Goal: Transaction & Acquisition: Purchase product/service

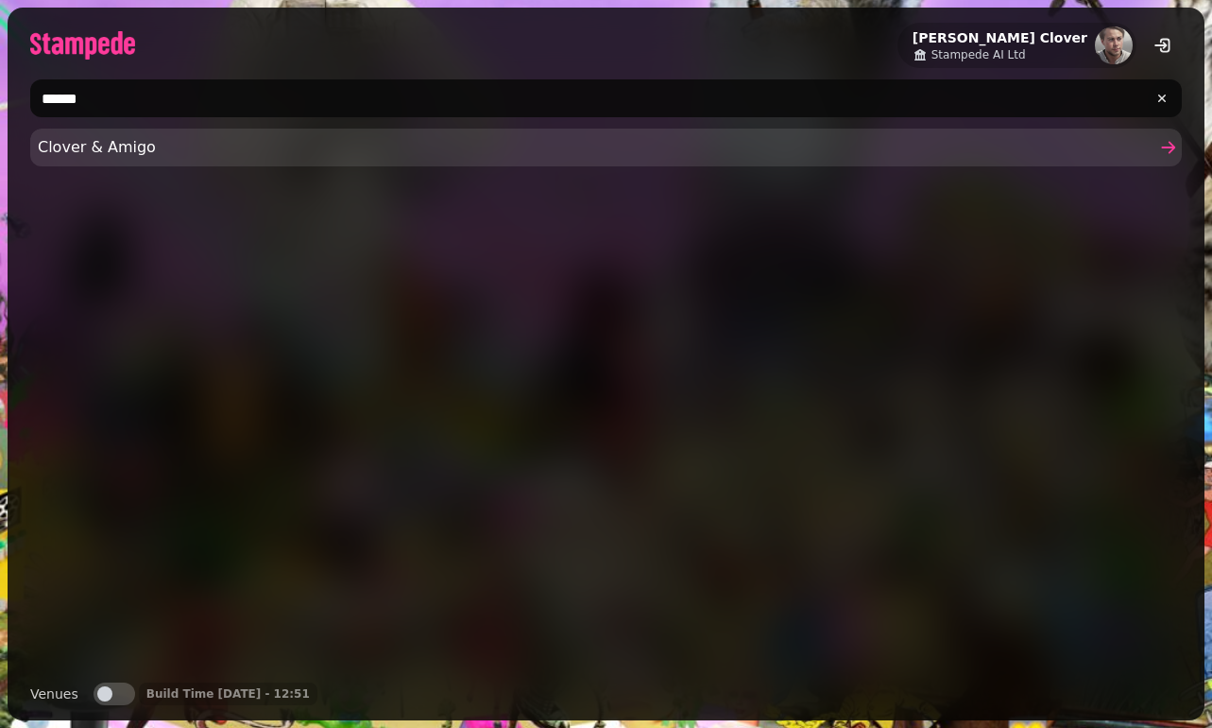
type input "******"
click at [431, 131] on link "Clover & Amigo" at bounding box center [606, 148] width 1152 height 38
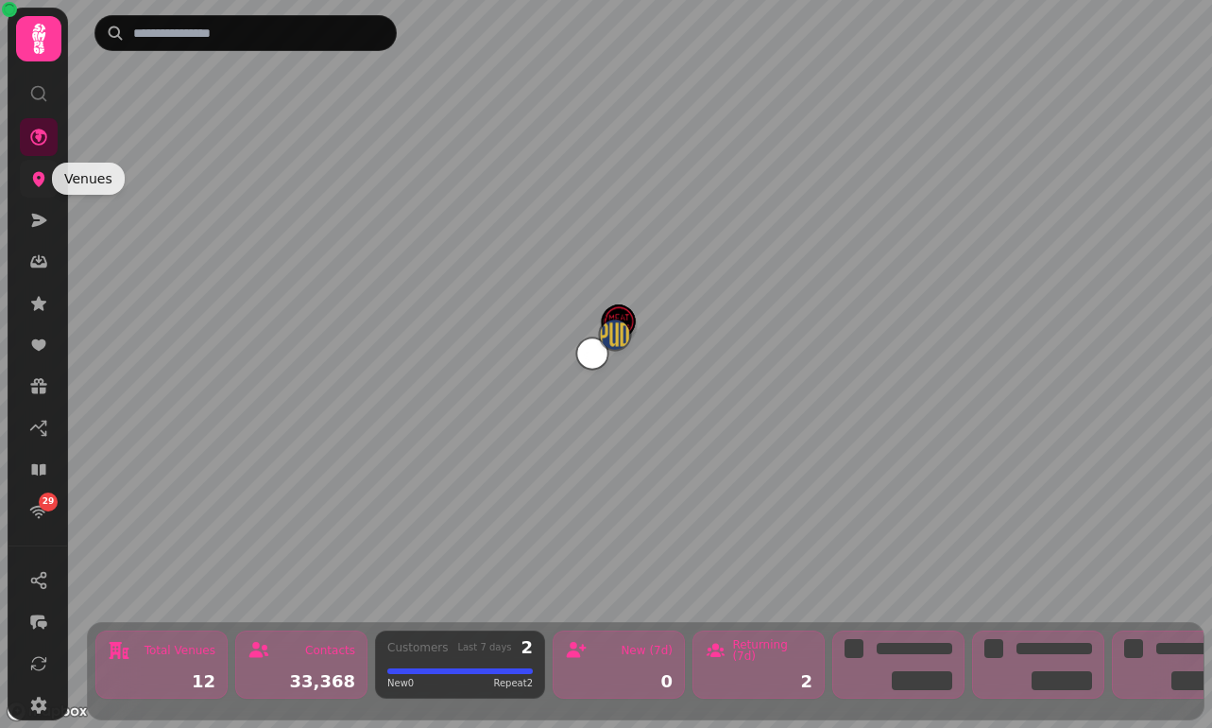
click at [43, 180] on icon at bounding box center [39, 179] width 12 height 15
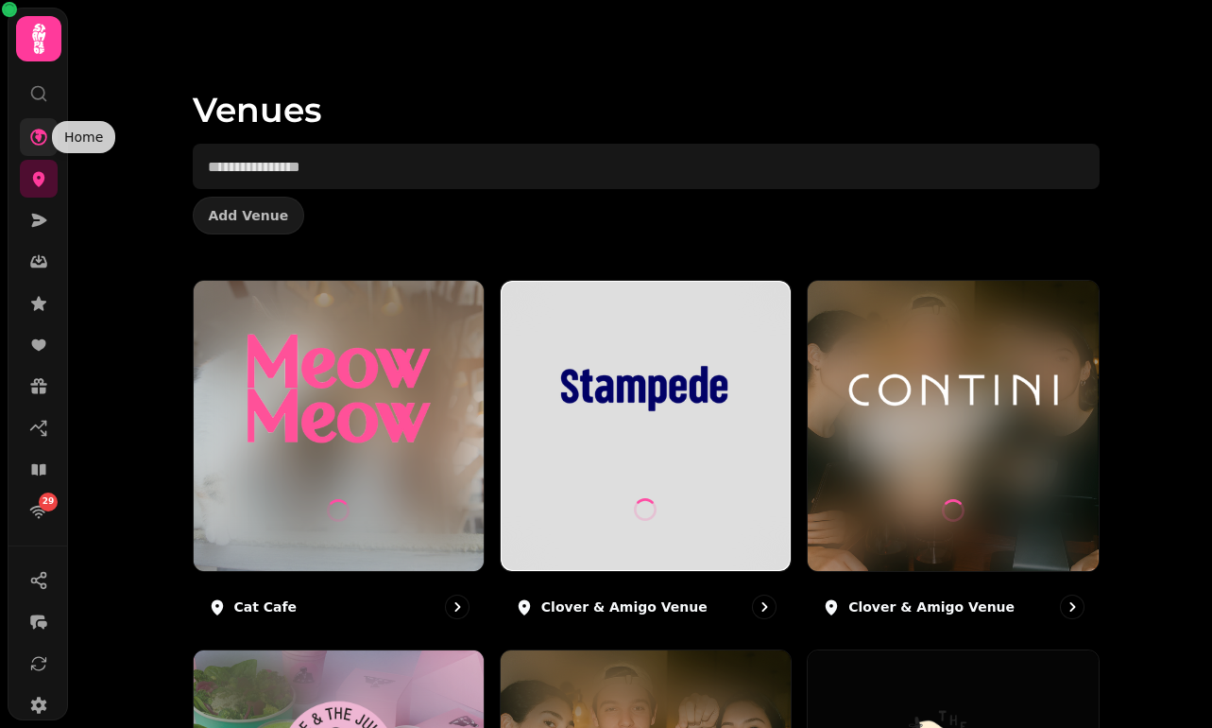
click at [31, 139] on icon at bounding box center [38, 137] width 17 height 17
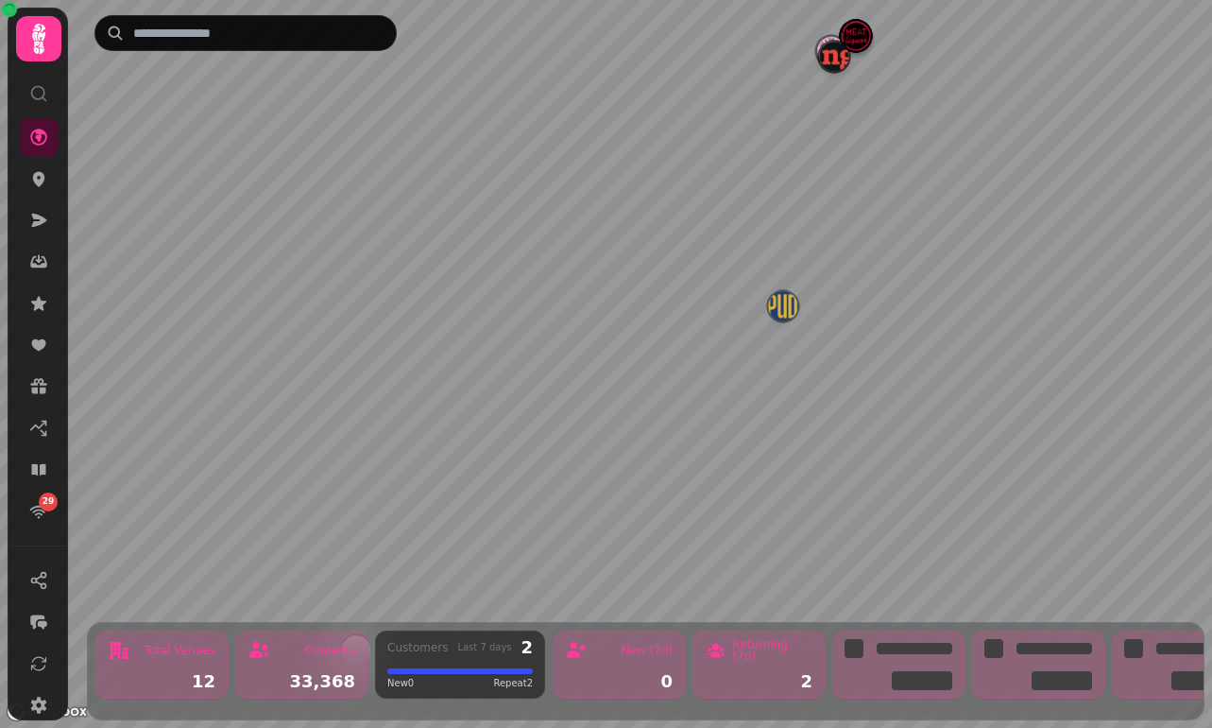
click at [833, 57] on img "Manja" at bounding box center [833, 56] width 29 height 29
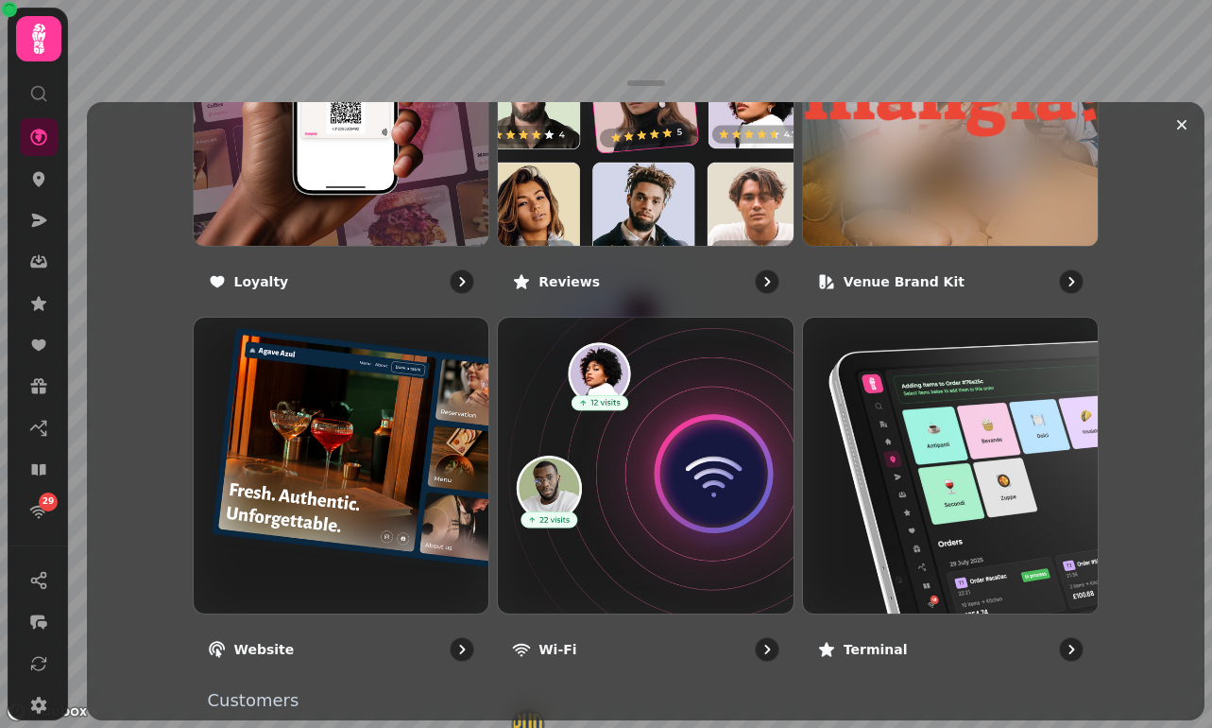
scroll to position [1346, 0]
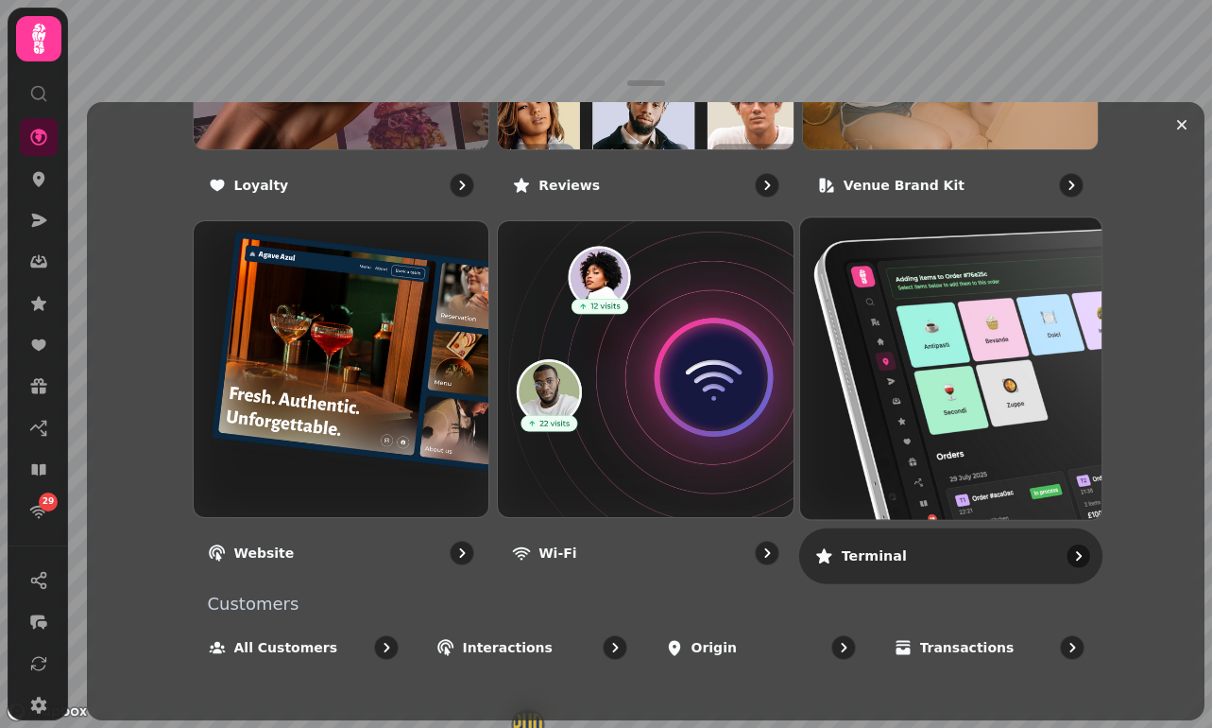
click at [1072, 395] on img at bounding box center [951, 369] width 332 height 332
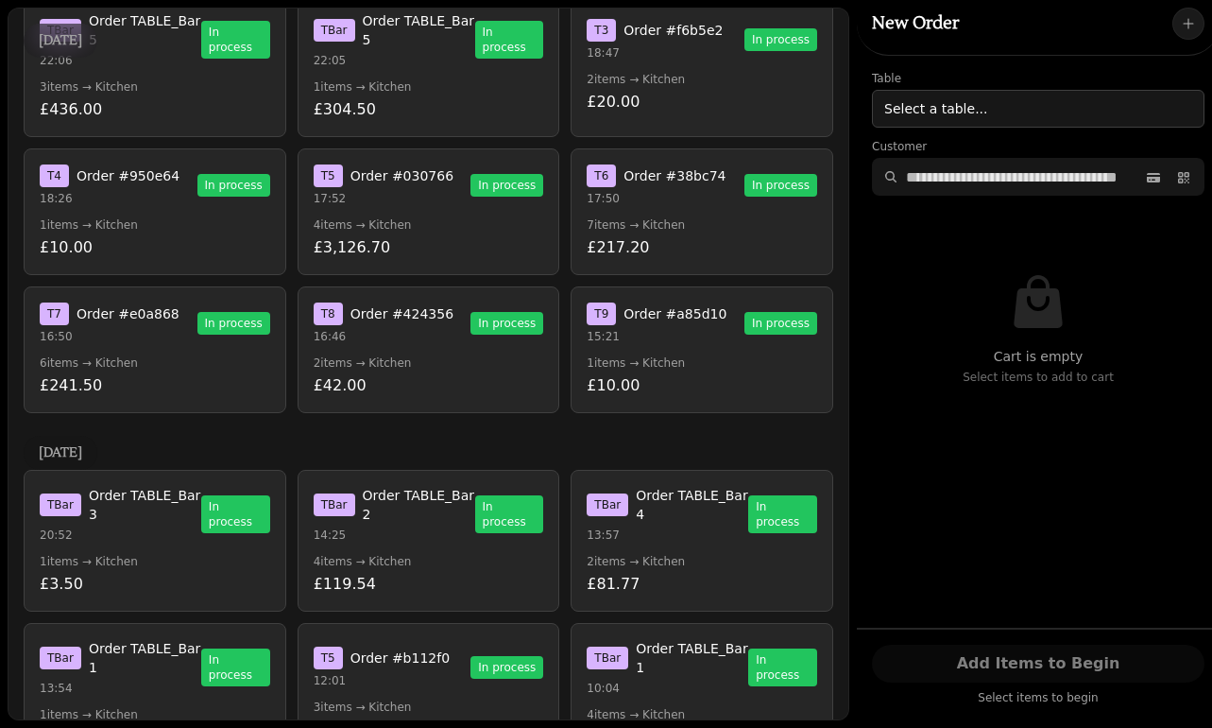
click at [496, 358] on p "2 items → Kitchen" at bounding box center [429, 362] width 231 height 15
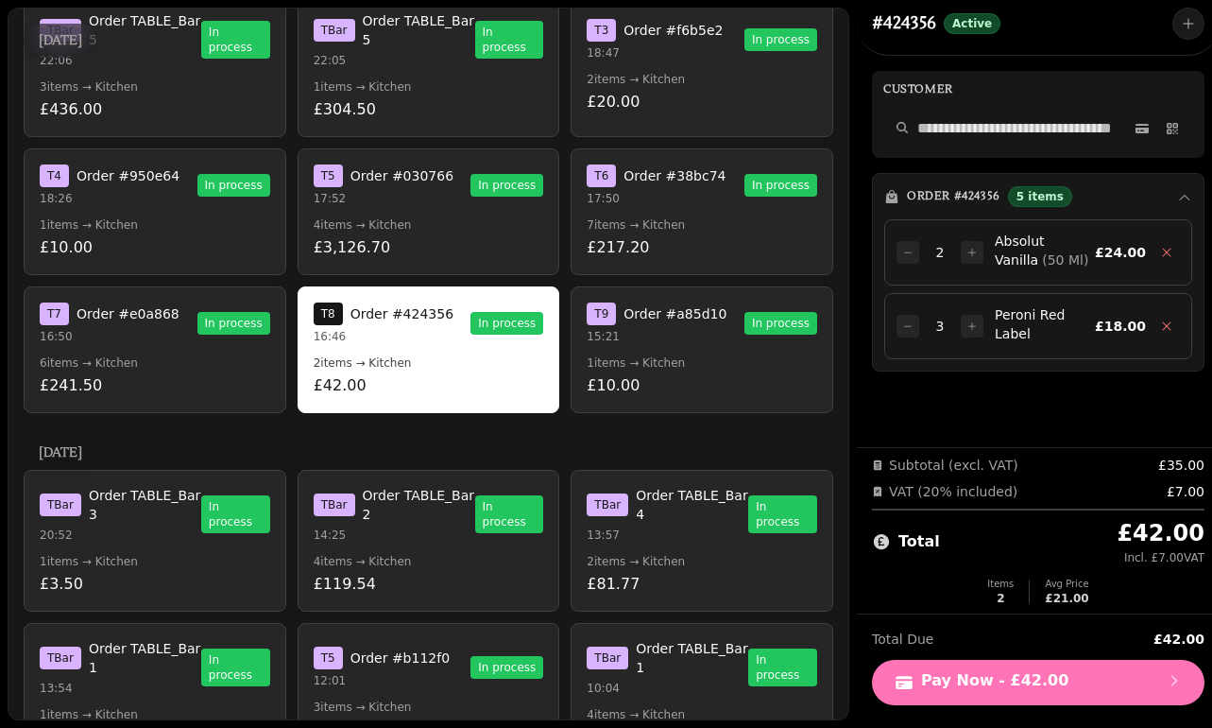
click at [1000, 687] on span "Pay Now - £42.00" at bounding box center [1038, 682] width 287 height 19
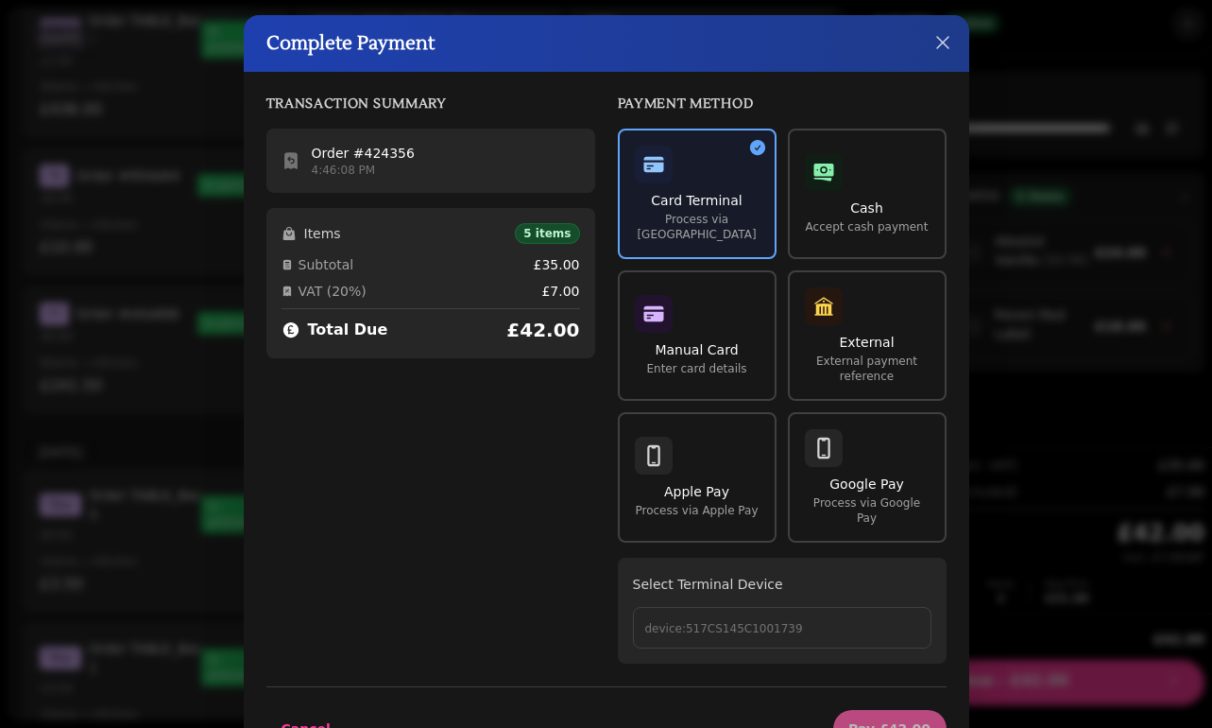
click at [742, 621] on p "device:517CS145C1001739" at bounding box center [782, 628] width 274 height 15
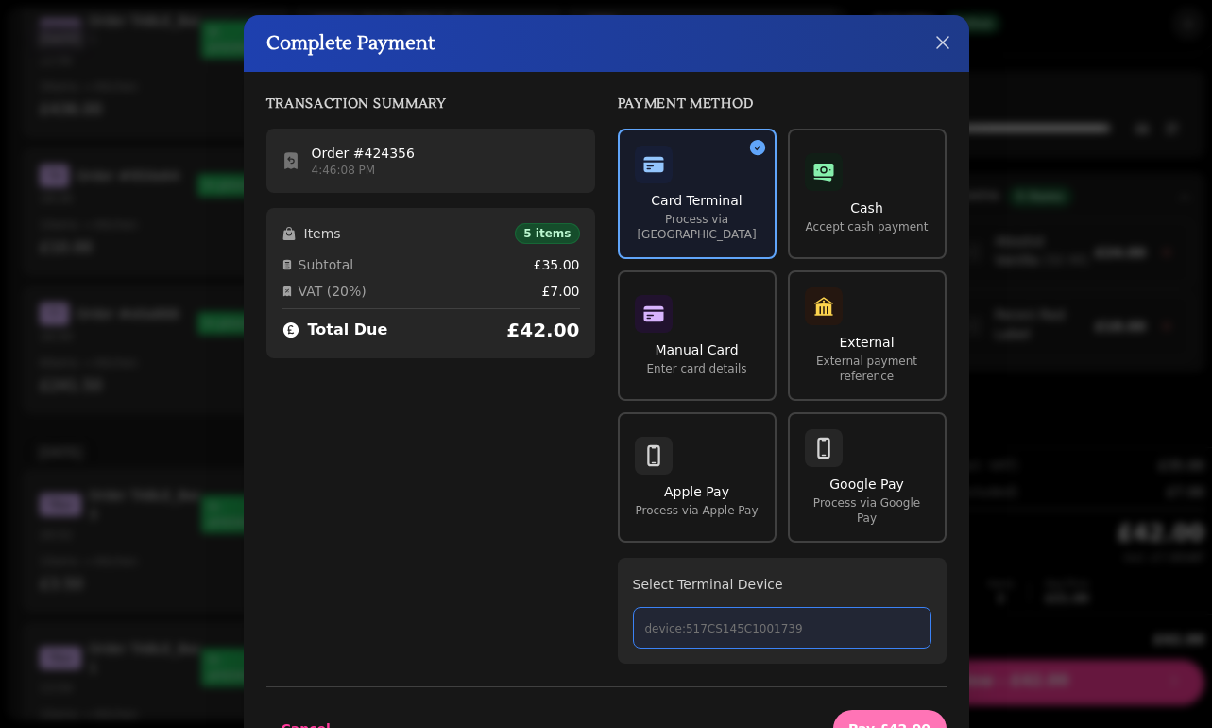
click at [873, 722] on span "Pay £42.00" at bounding box center [890, 728] width 83 height 13
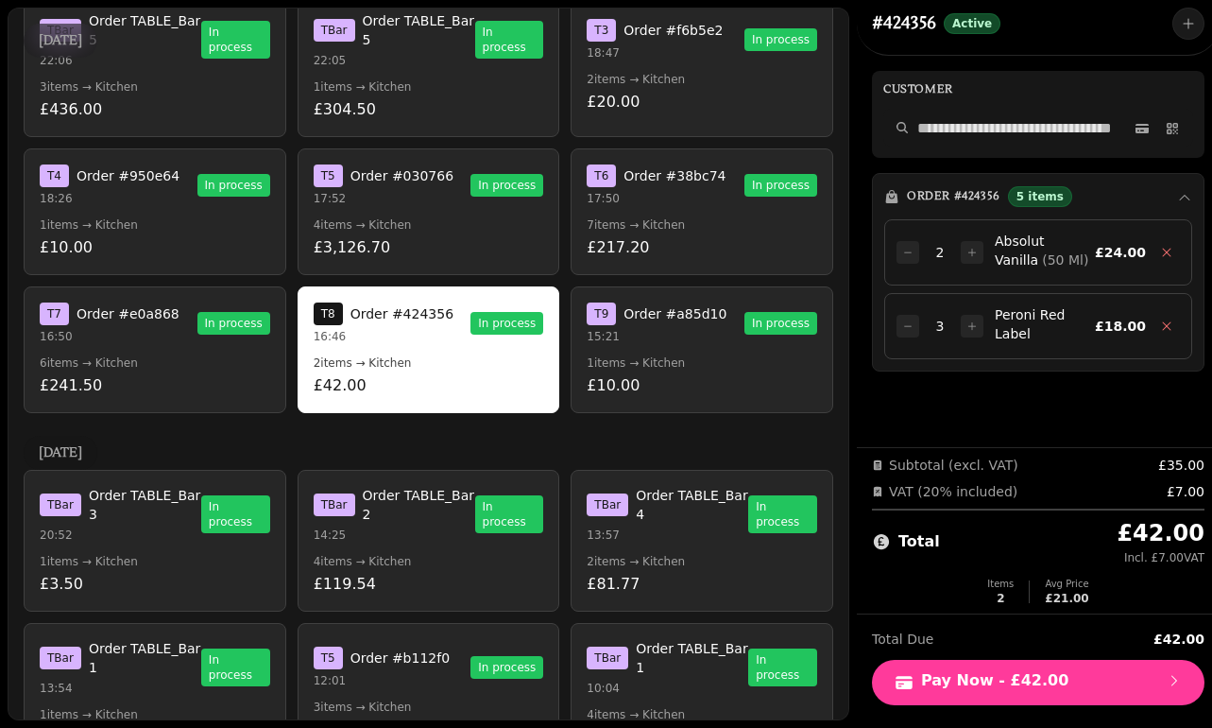
click at [685, 374] on p "£10.00" at bounding box center [702, 385] width 231 height 23
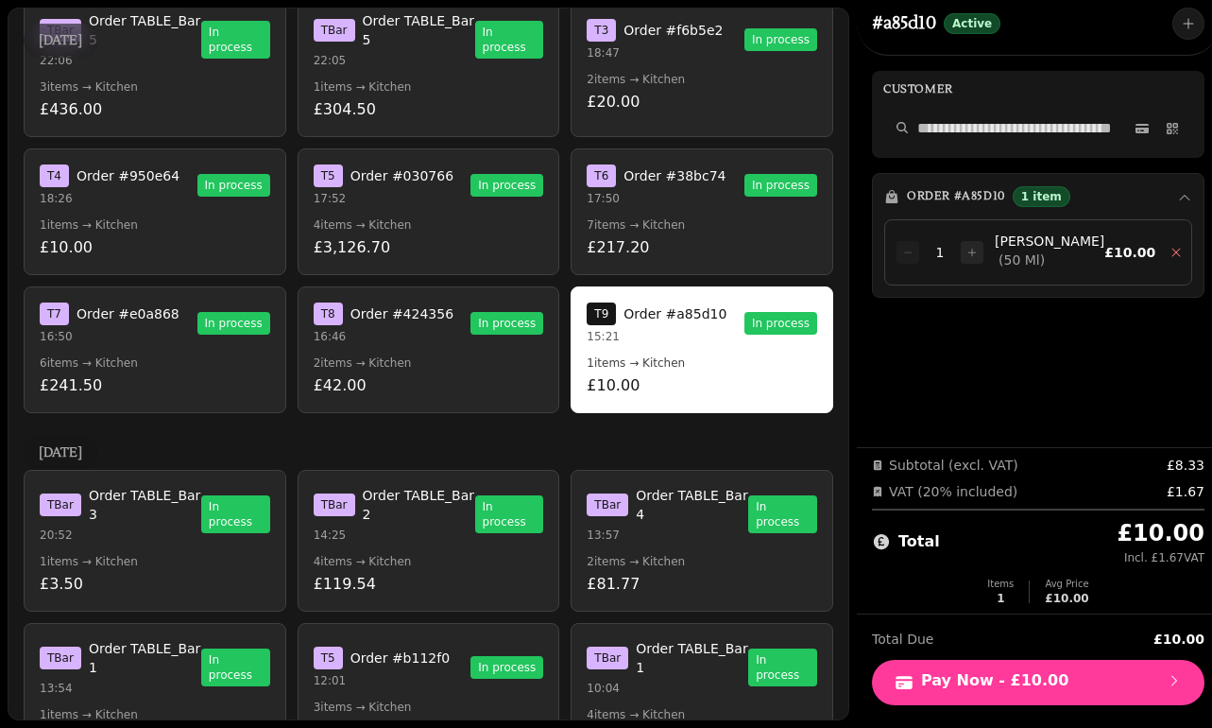
click at [437, 359] on p "2 items → Kitchen" at bounding box center [429, 362] width 231 height 15
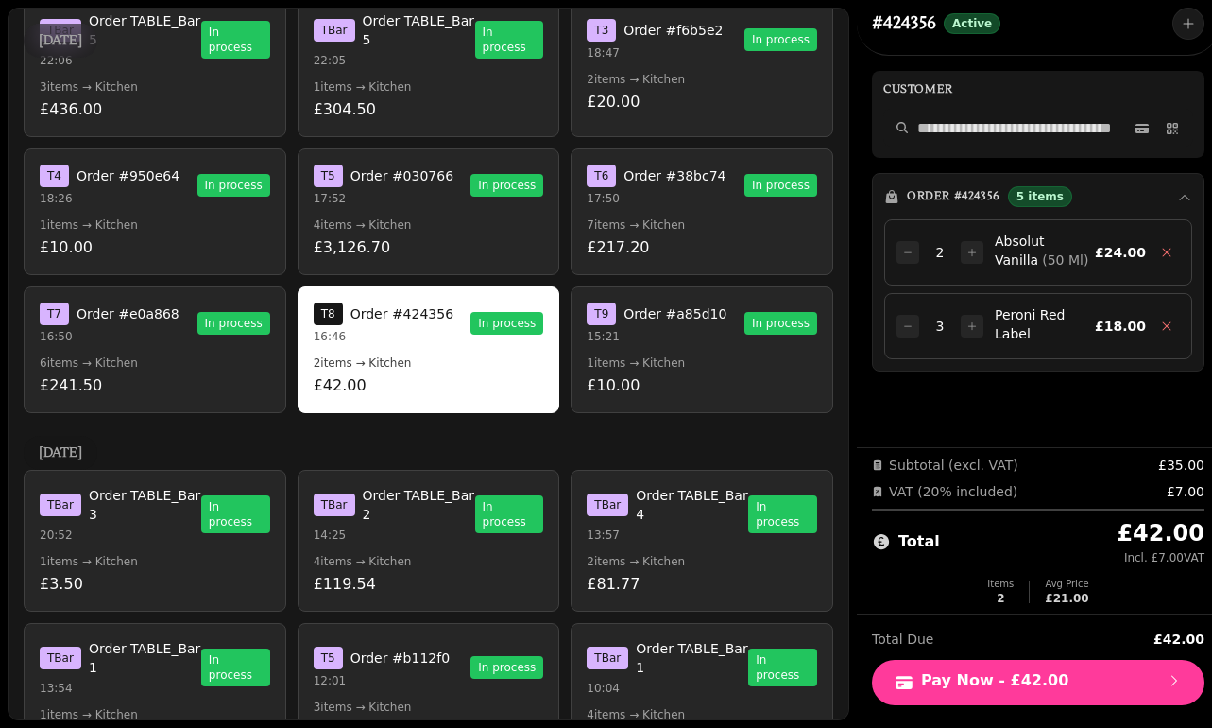
click at [190, 352] on button "T 7 Order #e0a868 16:50 In process 6 items → Kitchen £241.50" at bounding box center [155, 349] width 263 height 127
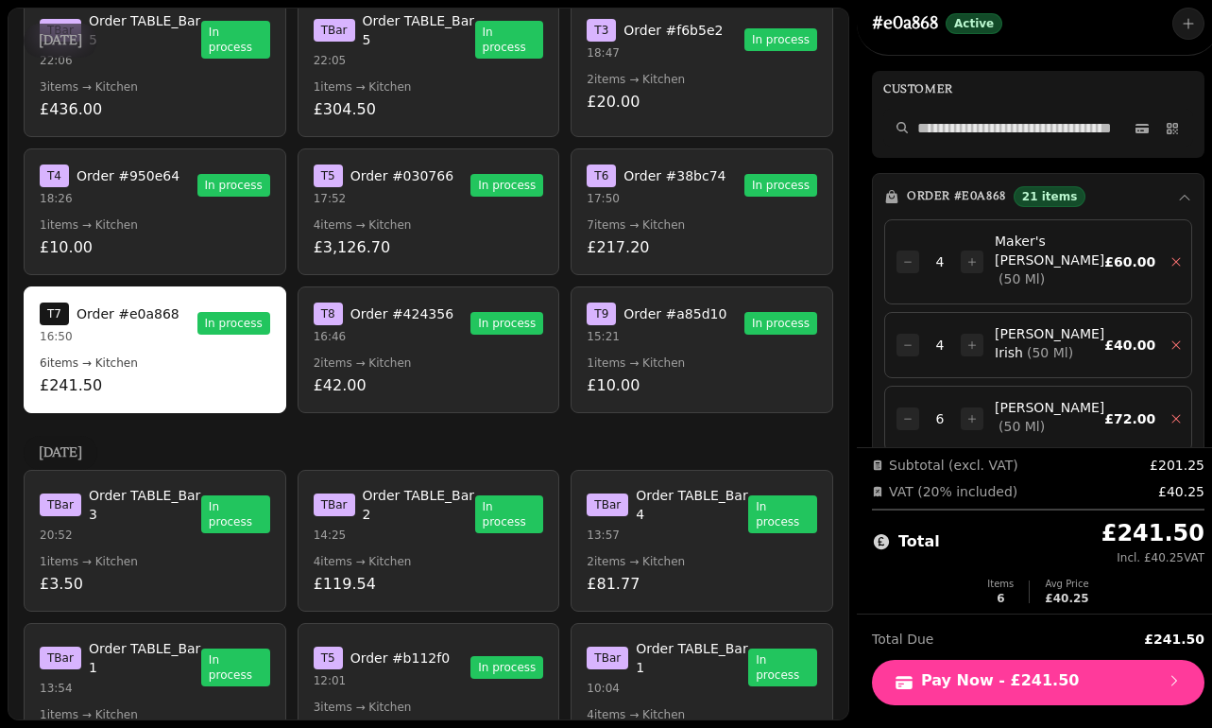
click at [191, 206] on button "T 4 Order #950e64 18:26 In process 1 items → Kitchen £10.00" at bounding box center [155, 211] width 263 height 127
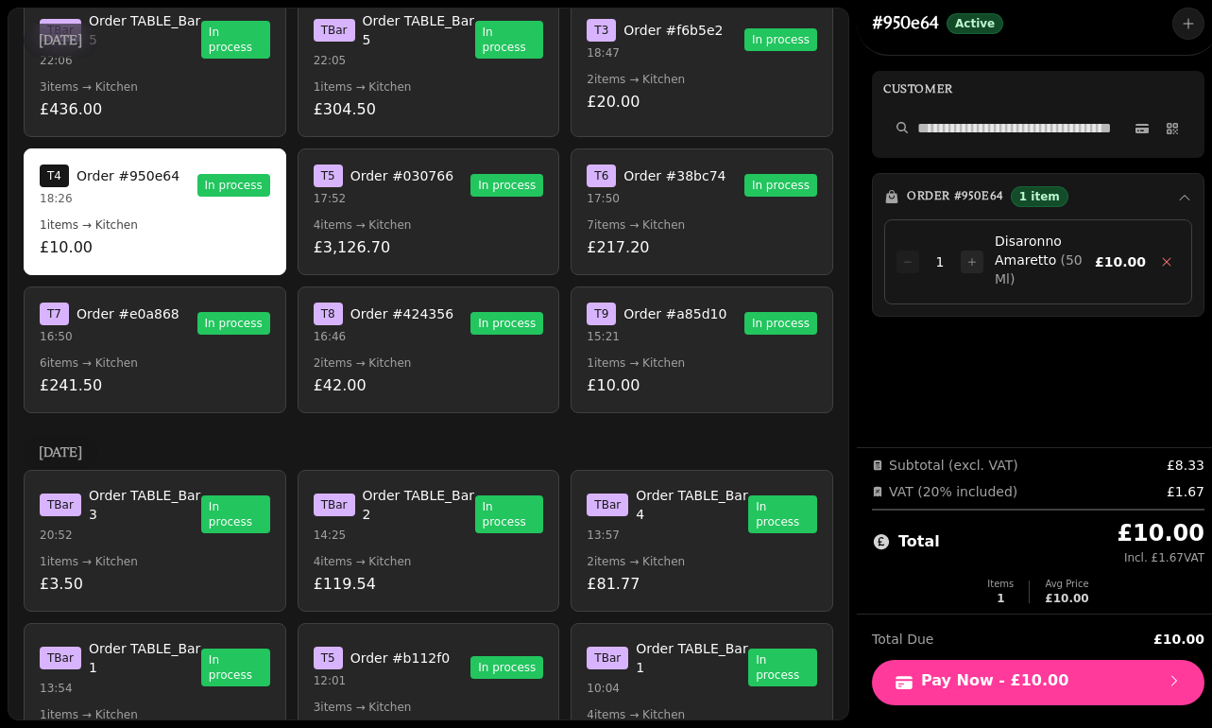
click at [371, 195] on p "17:52" at bounding box center [384, 198] width 140 height 15
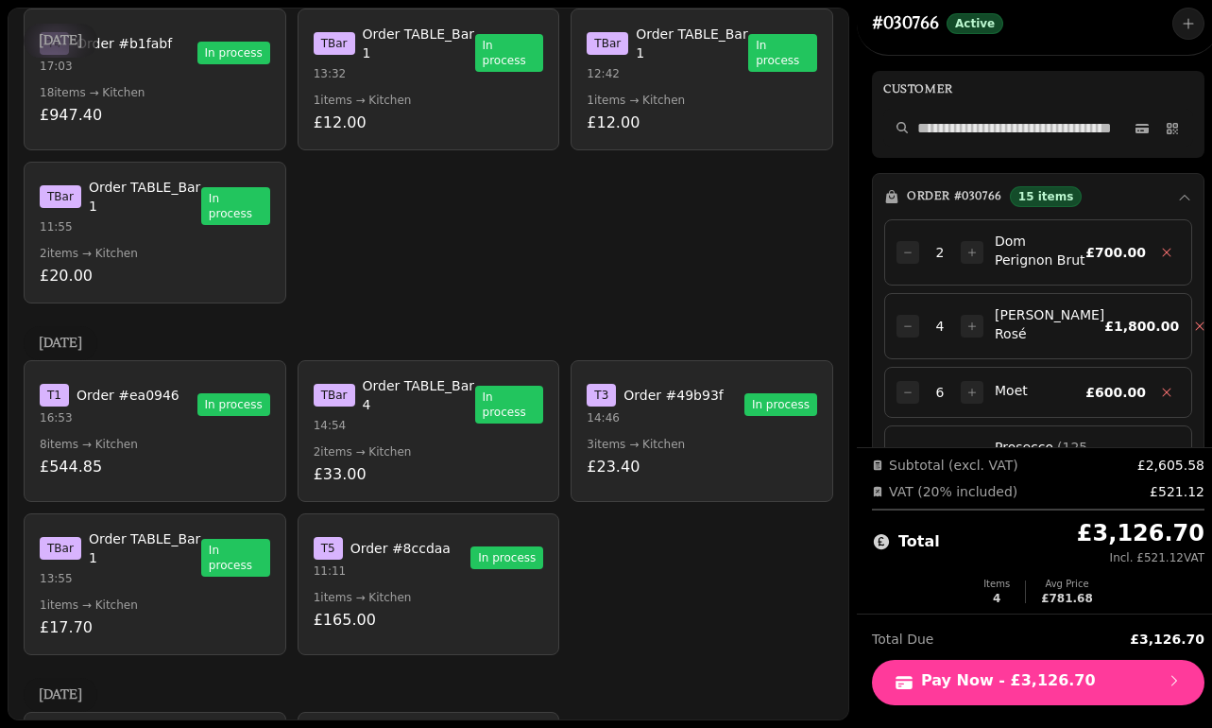
scroll to position [3583, 0]
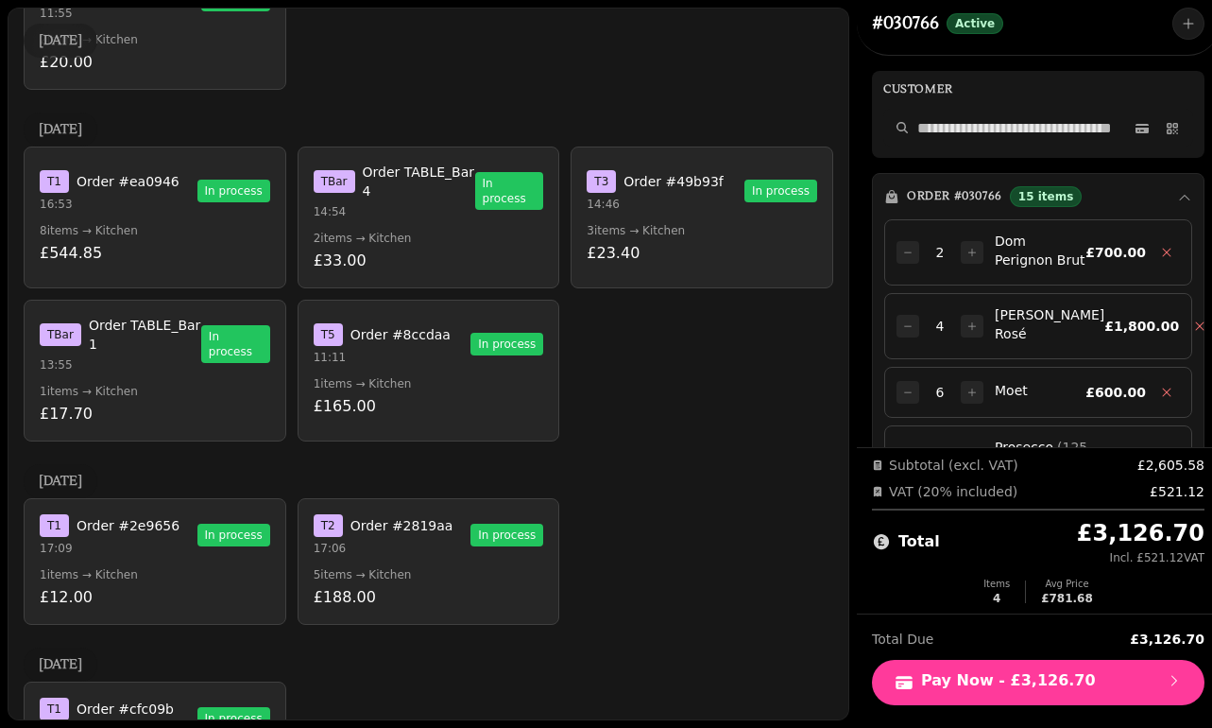
click at [359, 314] on button "T 5 Order #8ccdaa 11:11 In process 1 items → Kitchen £165.00" at bounding box center [429, 371] width 263 height 142
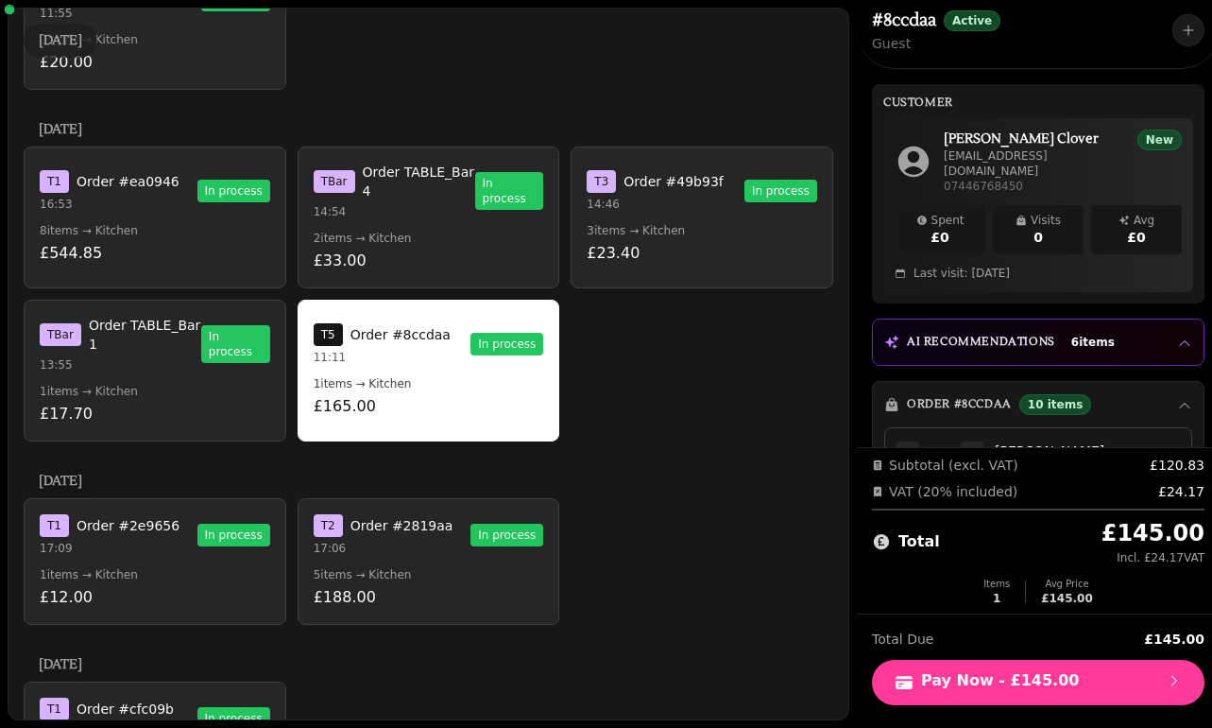
click at [397, 260] on p "£33.00" at bounding box center [429, 260] width 231 height 23
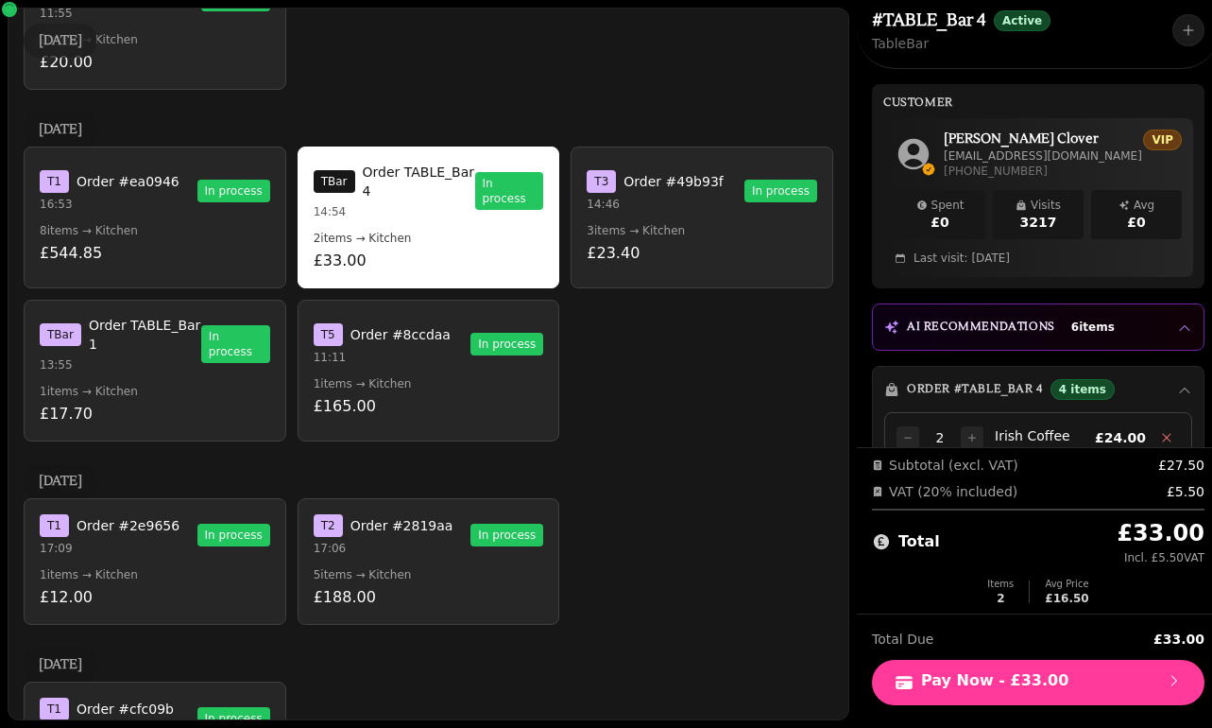
click at [614, 242] on p "£23.40" at bounding box center [702, 253] width 231 height 23
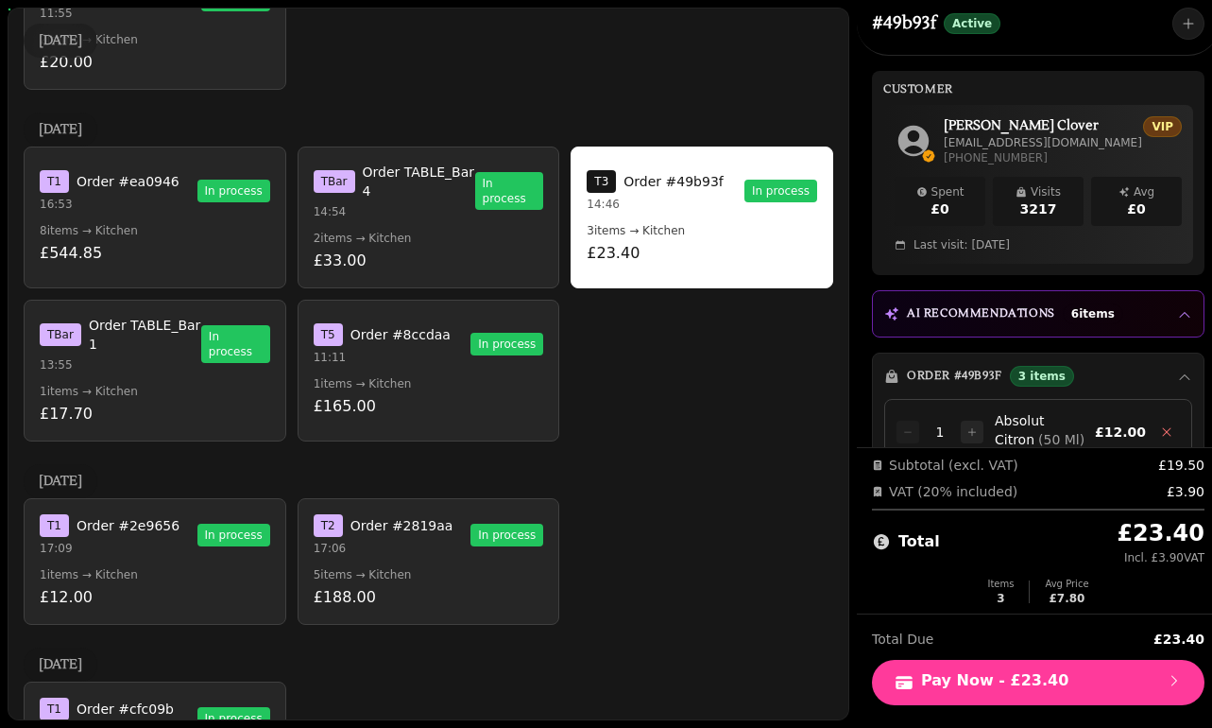
click at [179, 231] on p "8 items → Kitchen" at bounding box center [155, 230] width 231 height 15
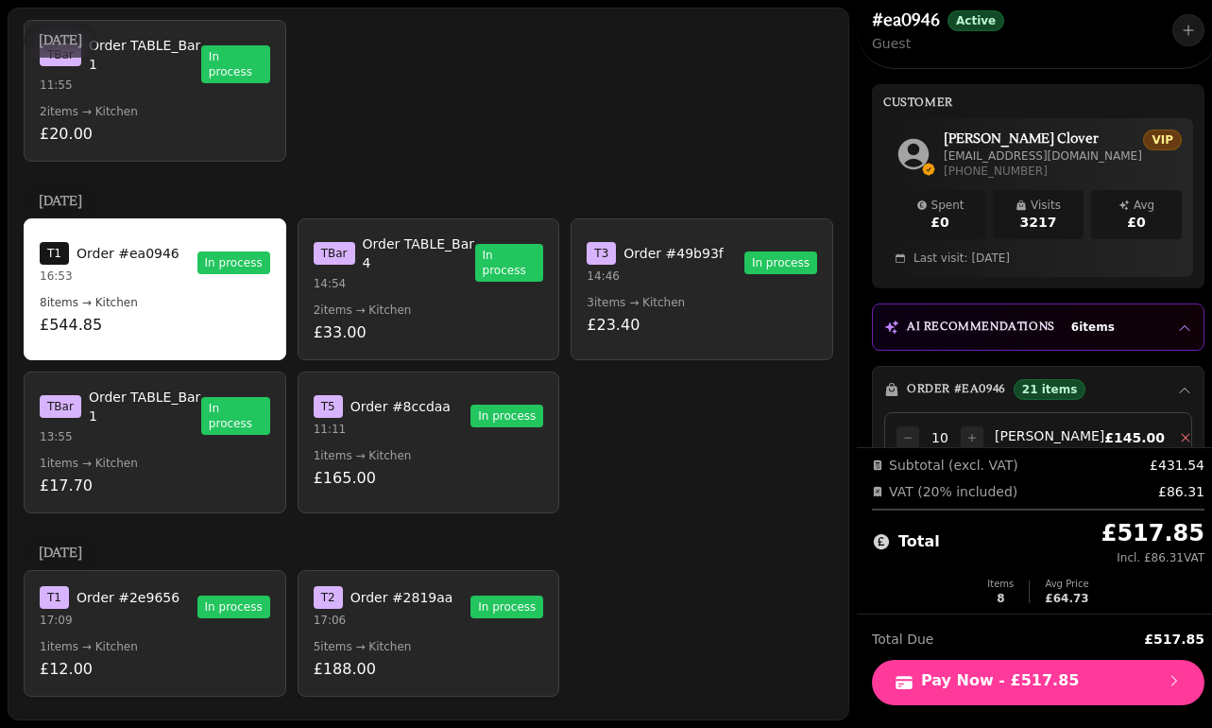
scroll to position [3509, 0]
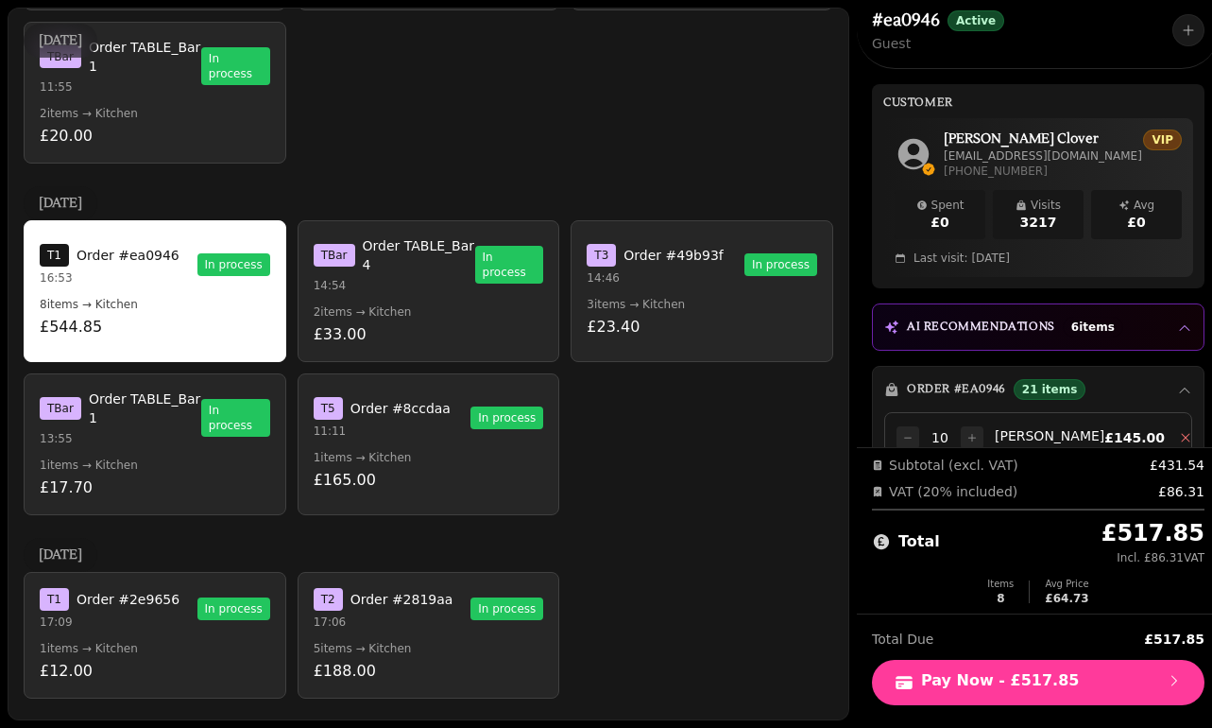
click at [156, 128] on p "£20.00" at bounding box center [155, 136] width 231 height 23
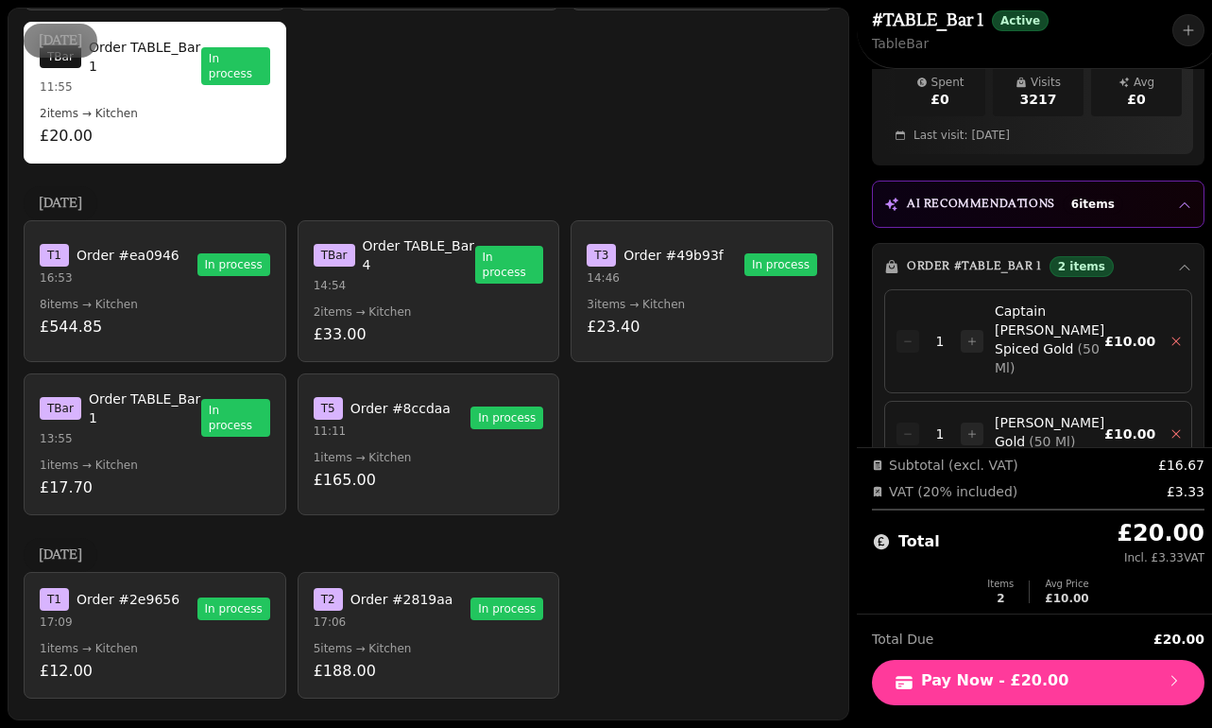
scroll to position [0, 0]
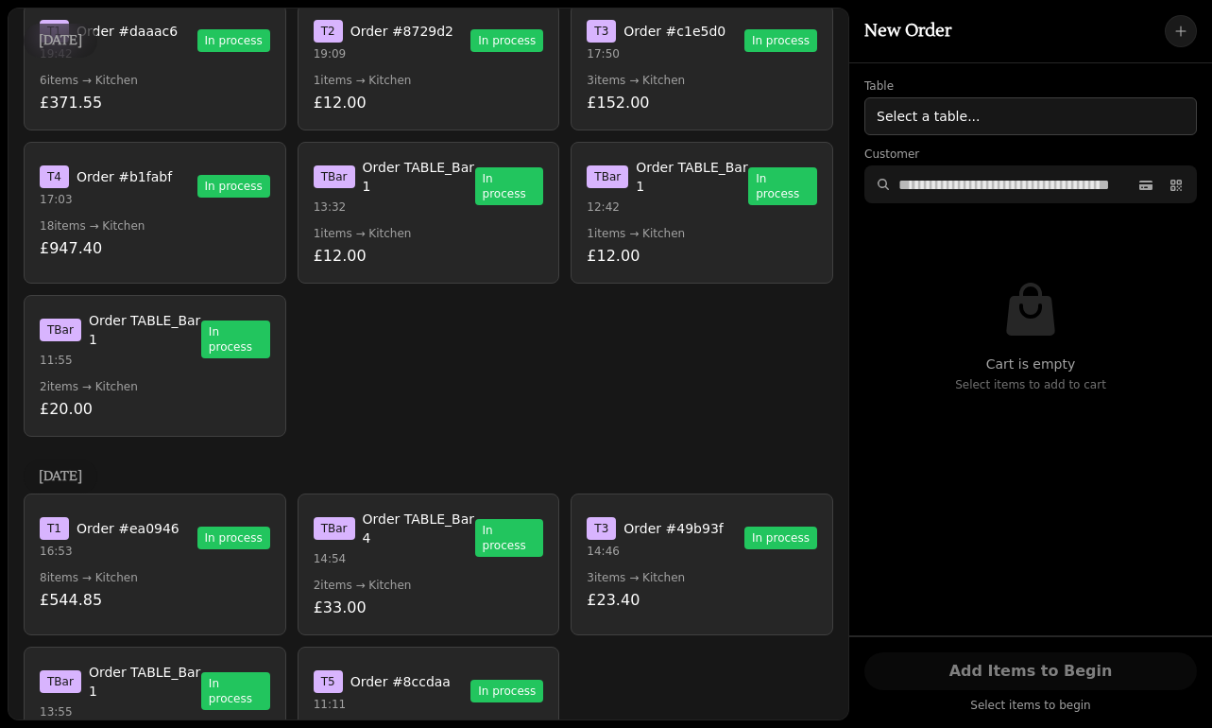
scroll to position [3604, 0]
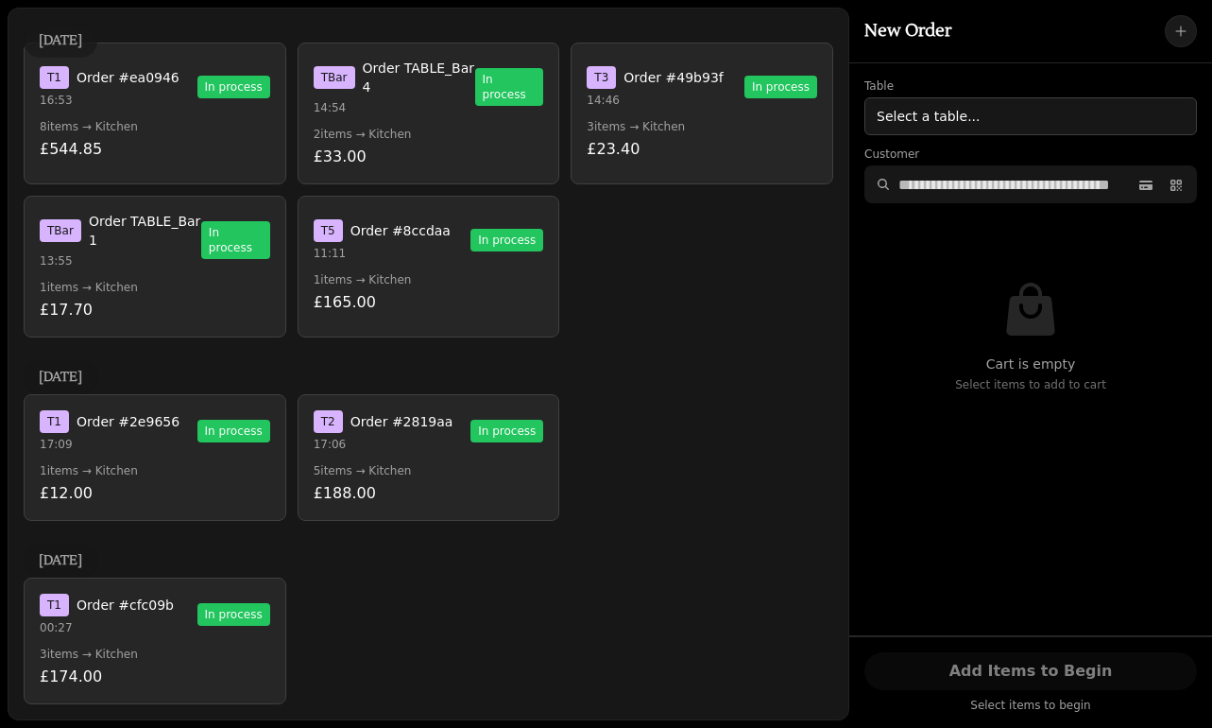
click at [173, 468] on p "1 items → Kitchen" at bounding box center [155, 470] width 231 height 15
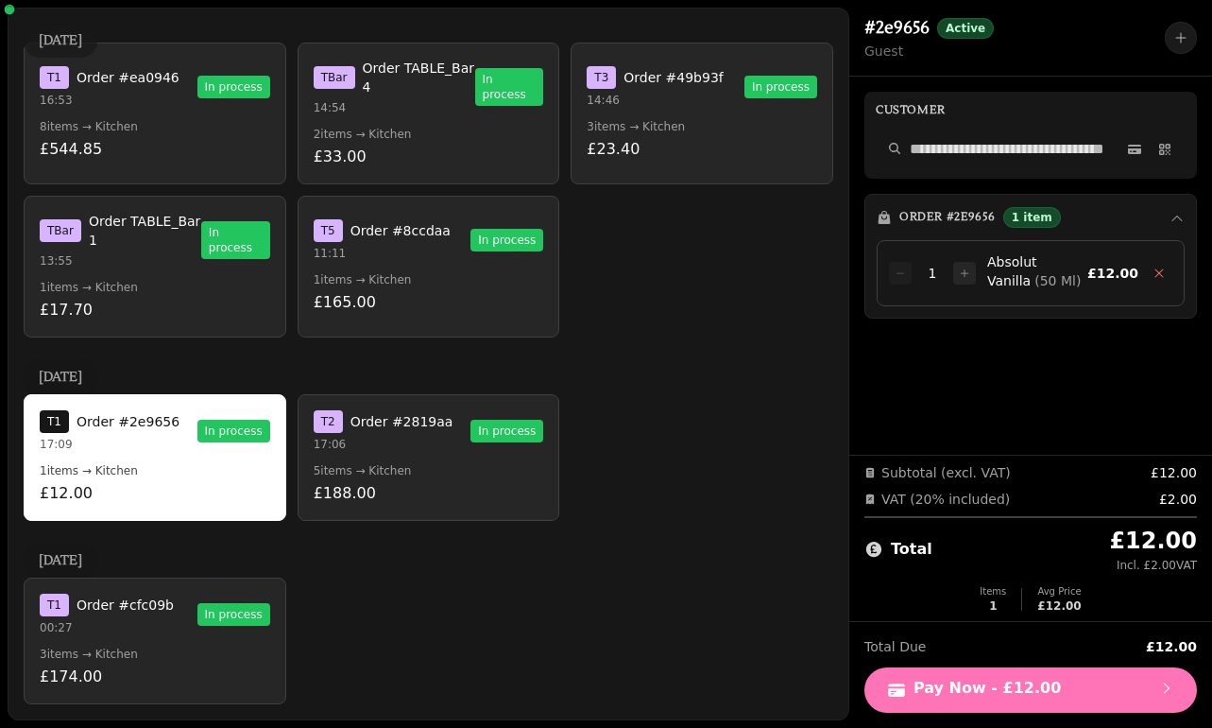
click at [1052, 672] on button "Pay Now - £12.00" at bounding box center [1031, 689] width 333 height 45
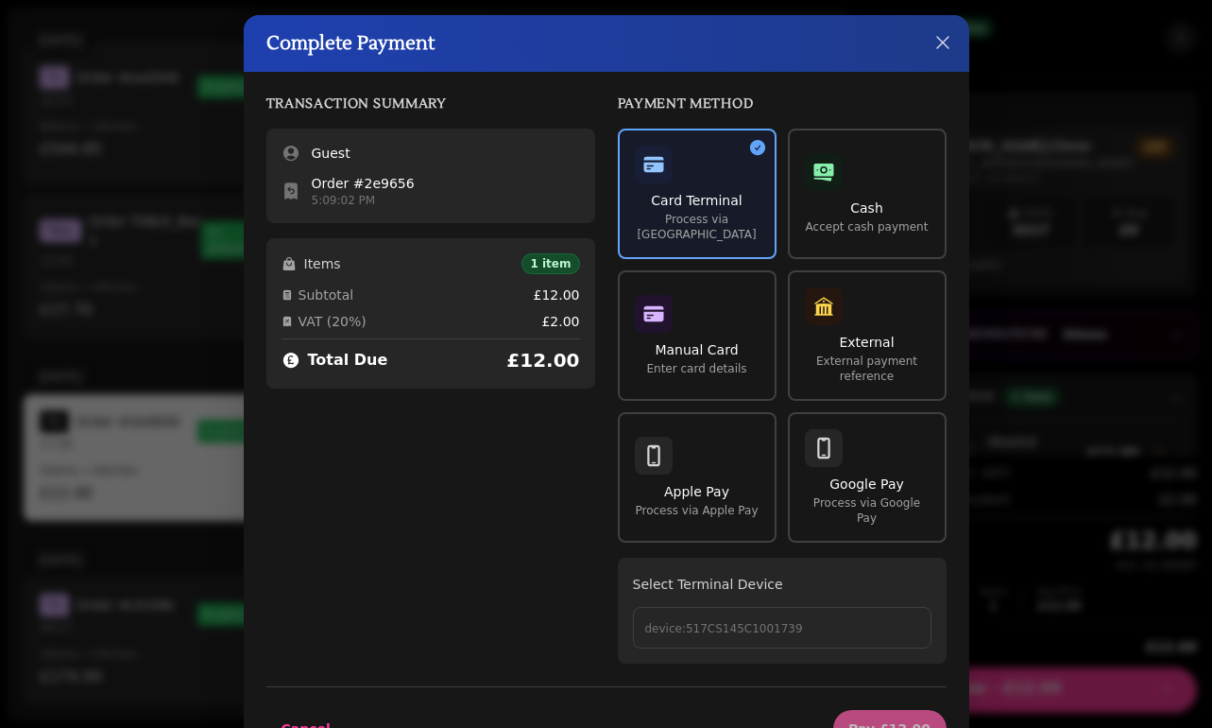
click at [771, 621] on p "device:517CS145C1001739" at bounding box center [782, 628] width 274 height 15
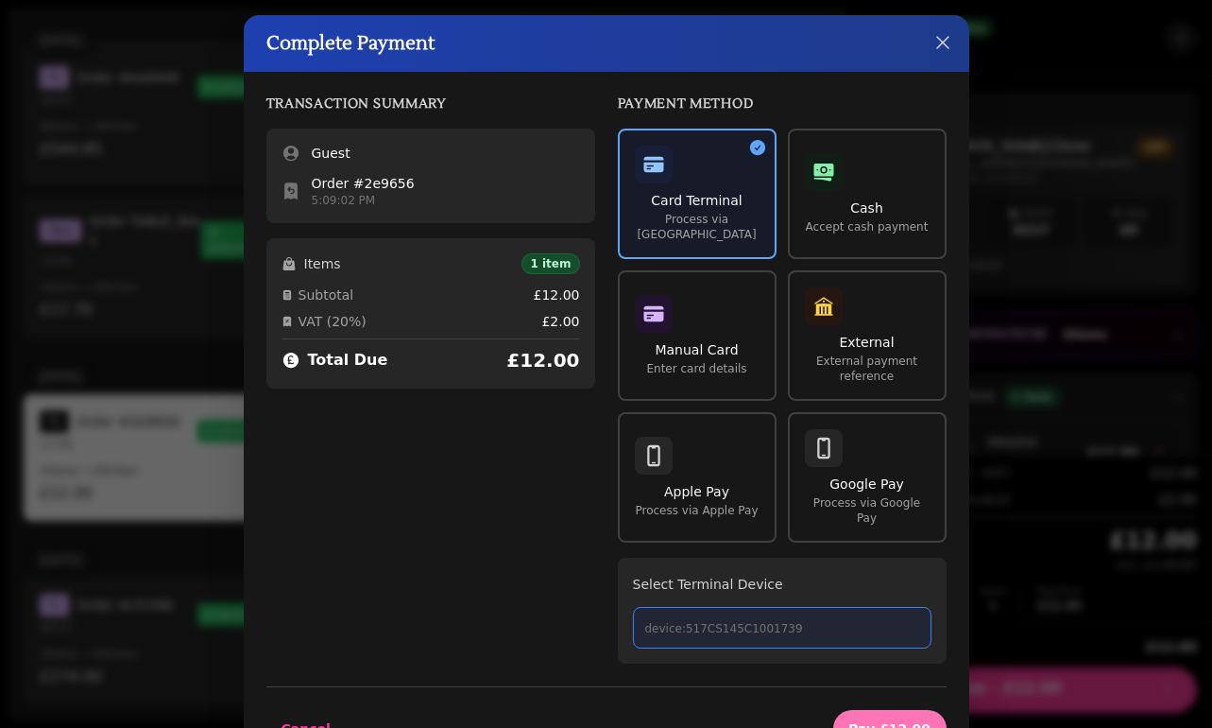
click at [876, 722] on span "Pay £12.00" at bounding box center [890, 728] width 83 height 13
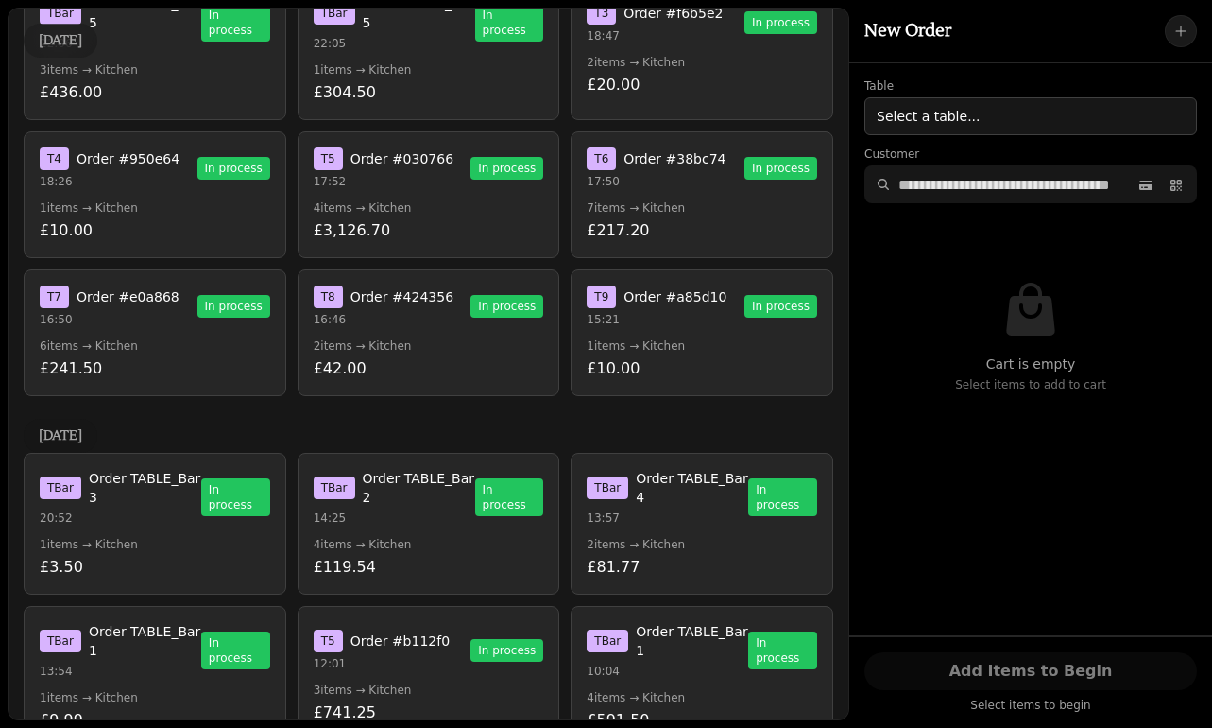
click at [394, 425] on div "3 August 2025 T Bar Order TABLE_Bar 3 20:52 In process 1 items → Kitchen £3.50 …" at bounding box center [429, 660] width 810 height 482
click at [486, 280] on button "T 8 Order #424356 16:46 In process 2 items → Kitchen £42.00" at bounding box center [429, 332] width 263 height 127
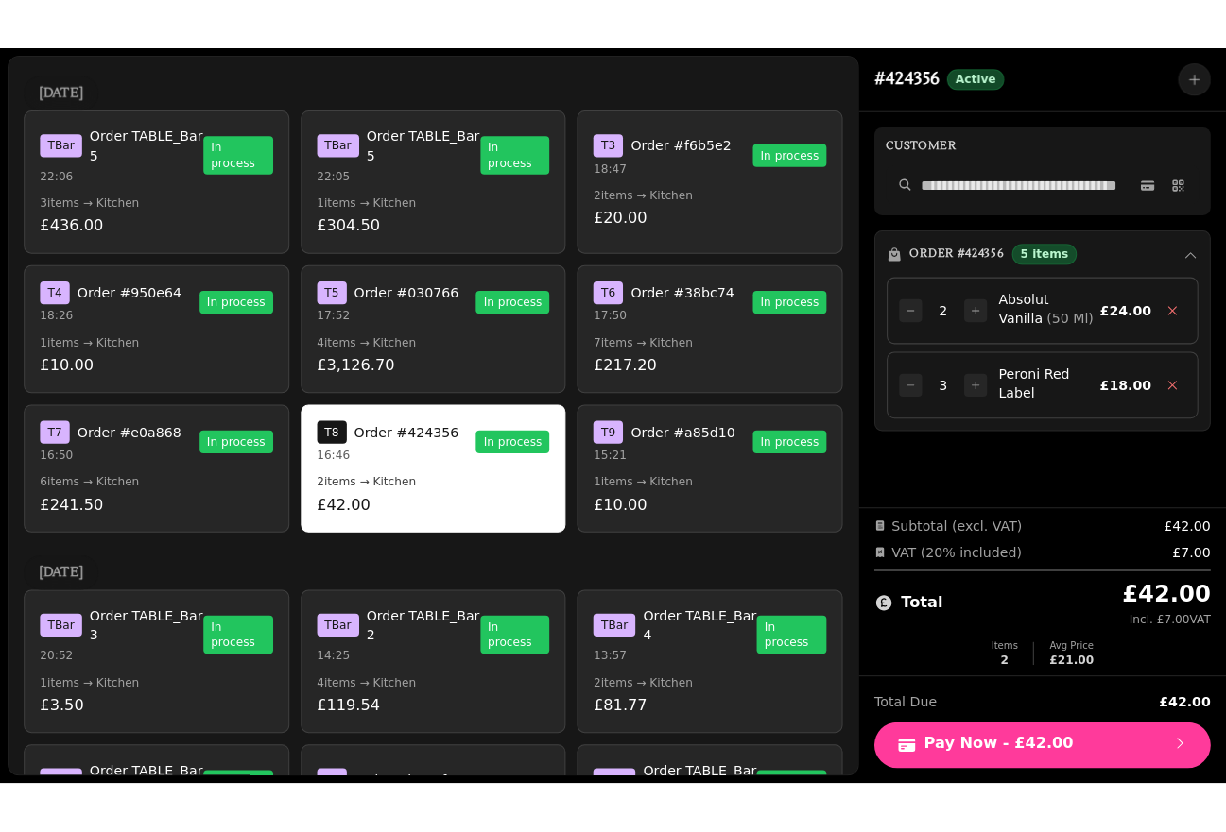
scroll to position [2283, 0]
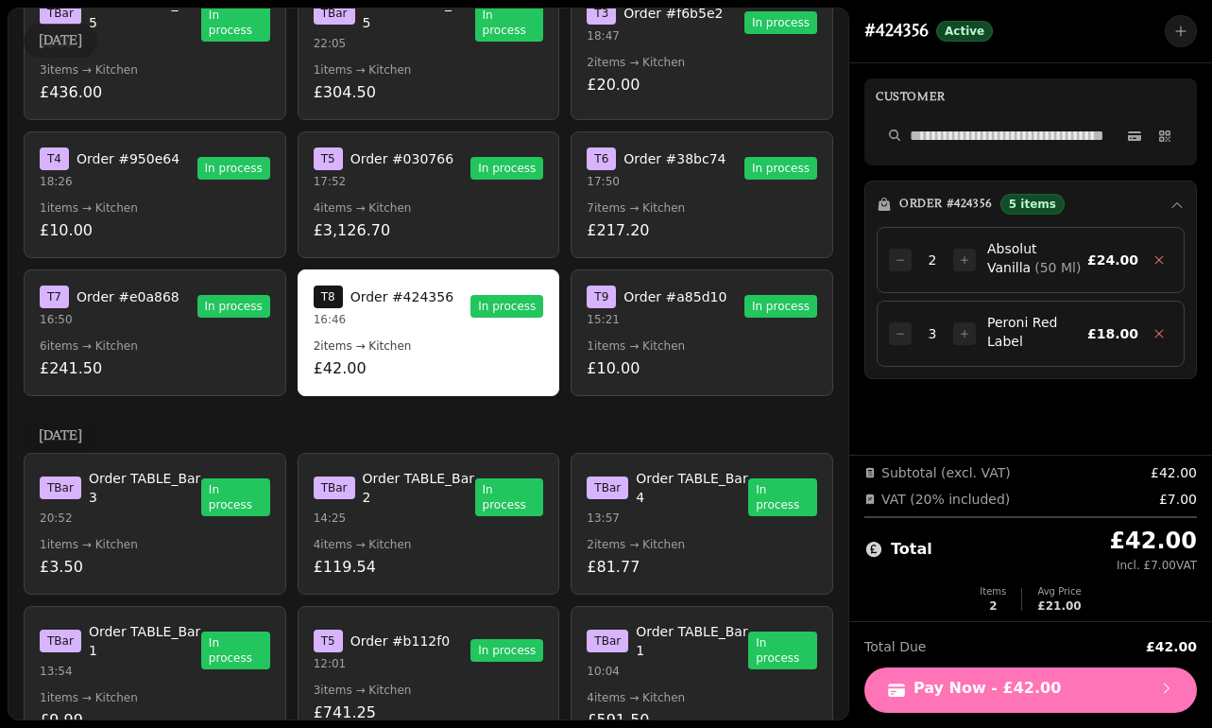
click at [1004, 682] on span "Pay Now - £42.00" at bounding box center [1030, 689] width 287 height 19
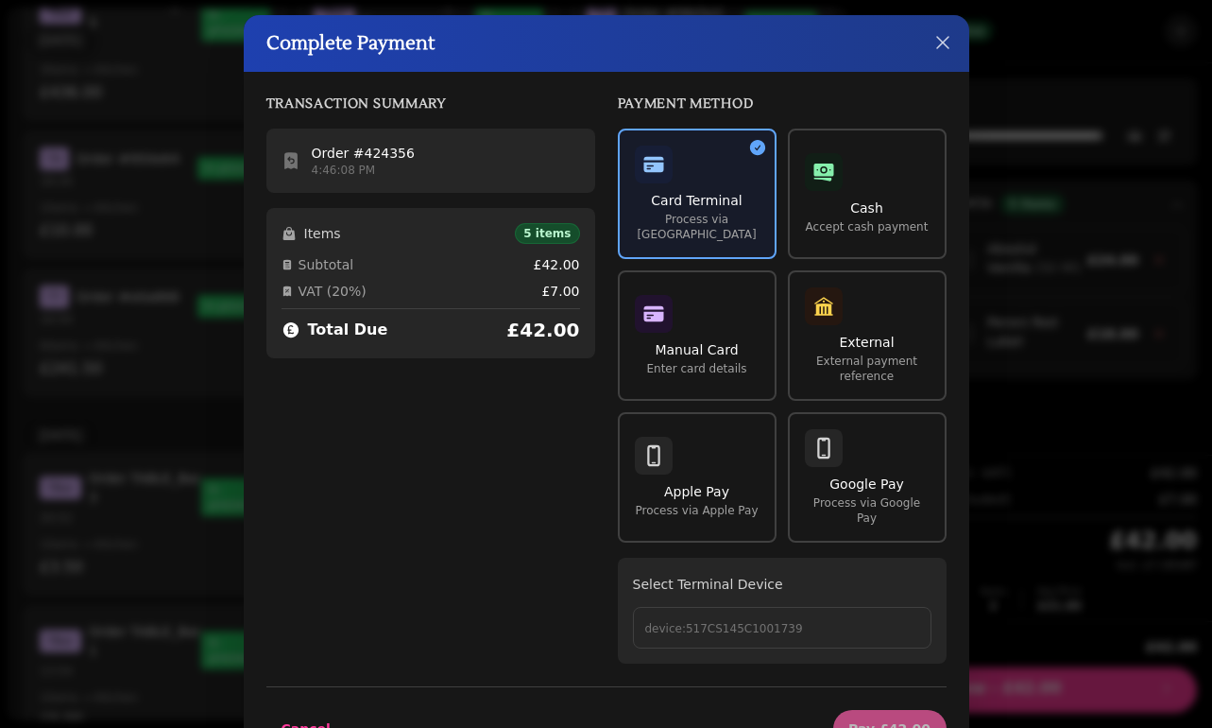
click at [710, 623] on button "device:517CS145C1001739" at bounding box center [782, 628] width 299 height 42
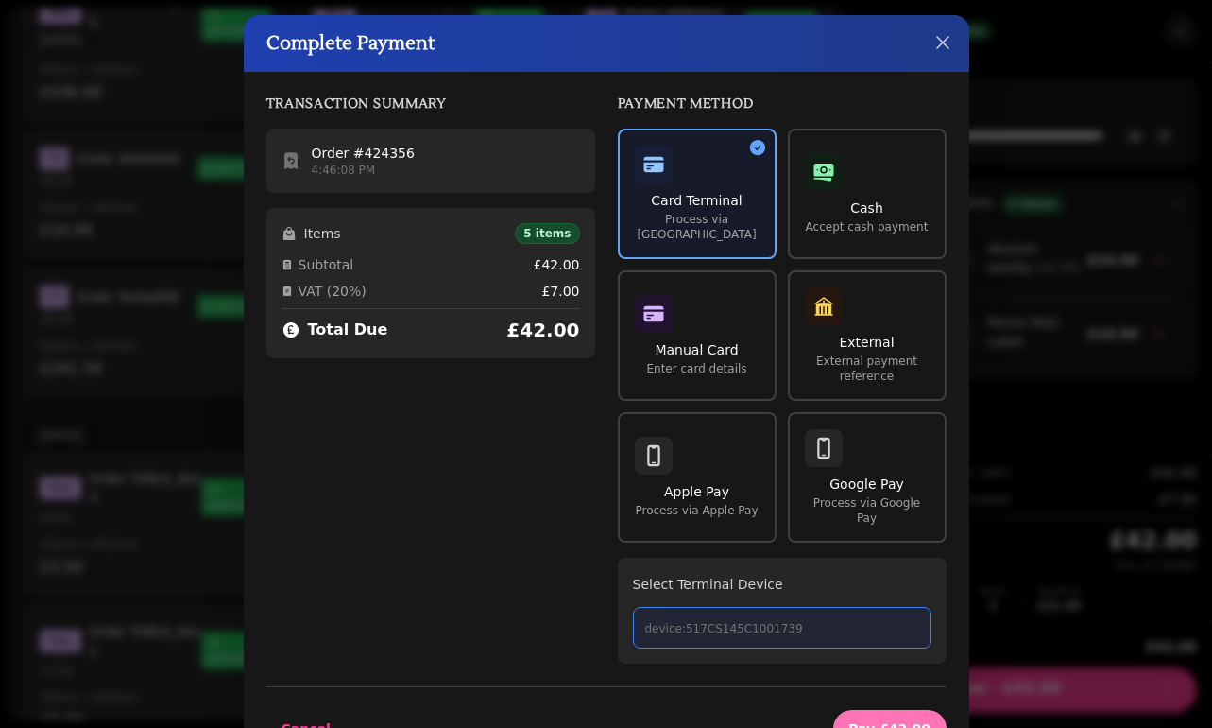
click at [872, 722] on span "Pay £42.00" at bounding box center [890, 728] width 83 height 13
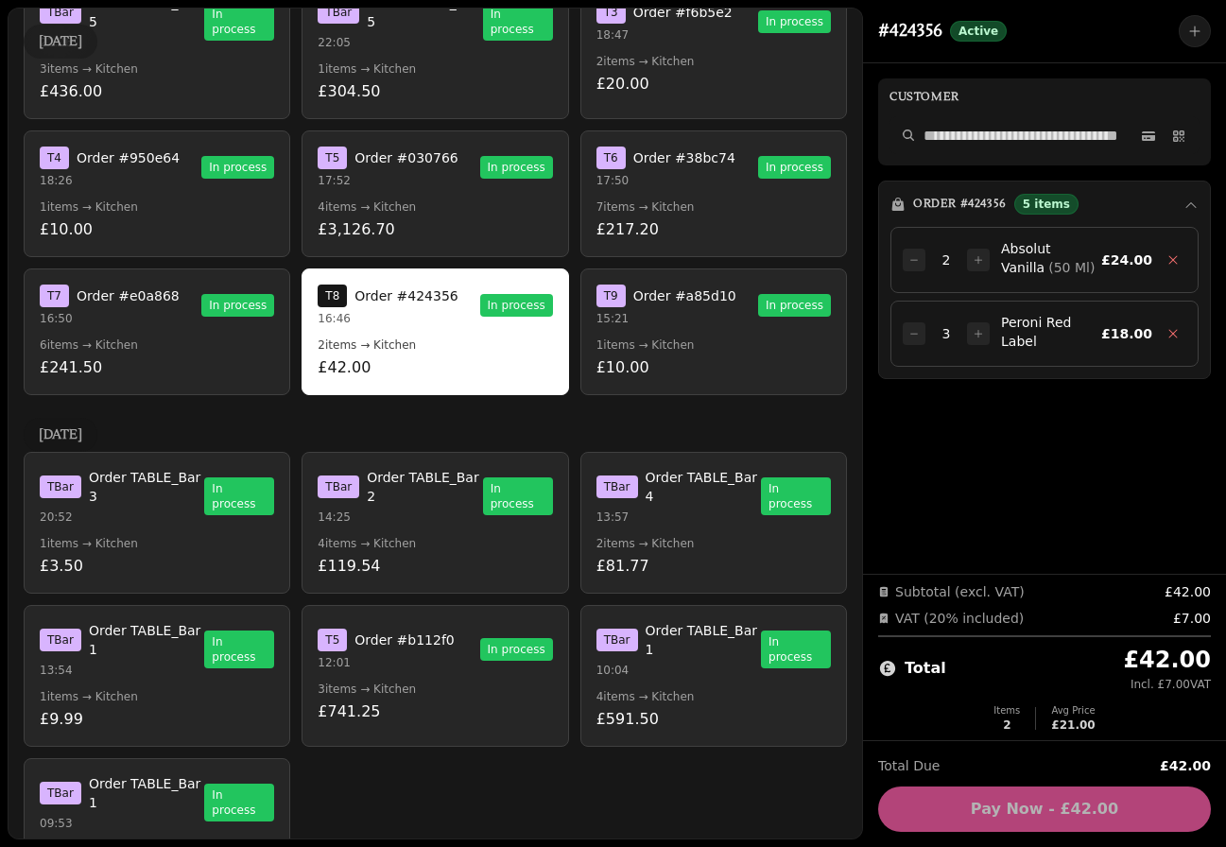
scroll to position [2303, 0]
